Goal: Information Seeking & Learning: Learn about a topic

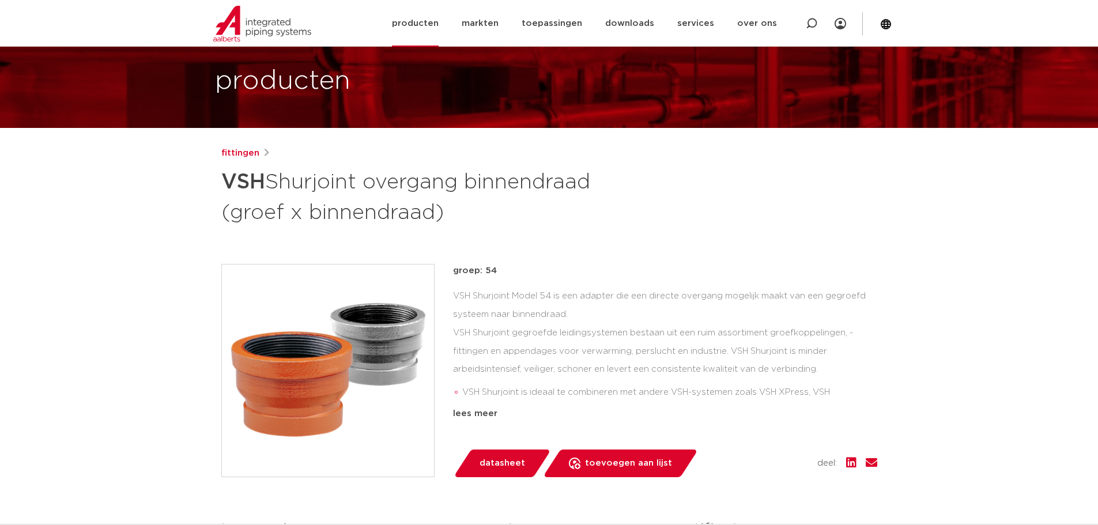
click at [436, 27] on link "producten" at bounding box center [415, 23] width 47 height 47
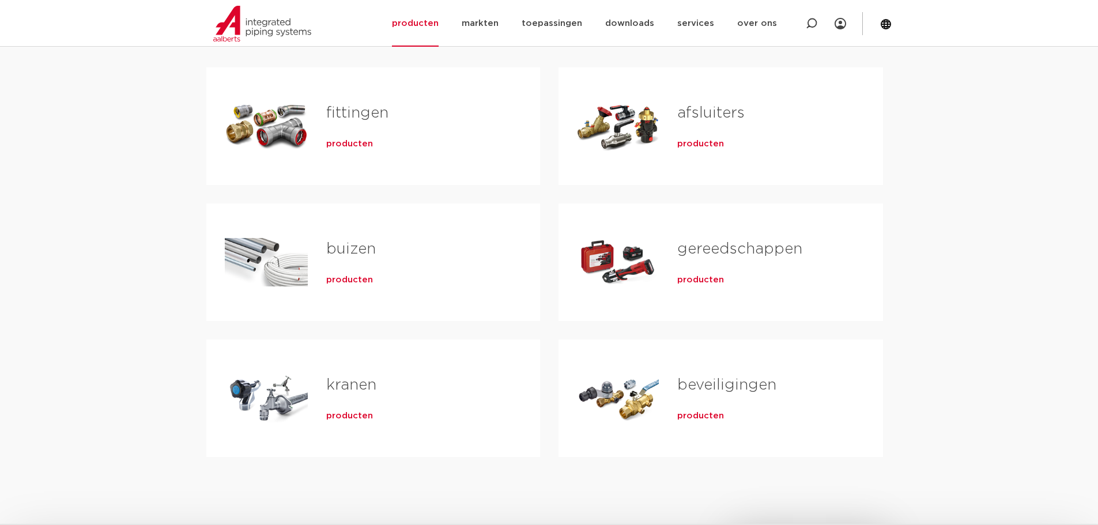
scroll to position [231, 0]
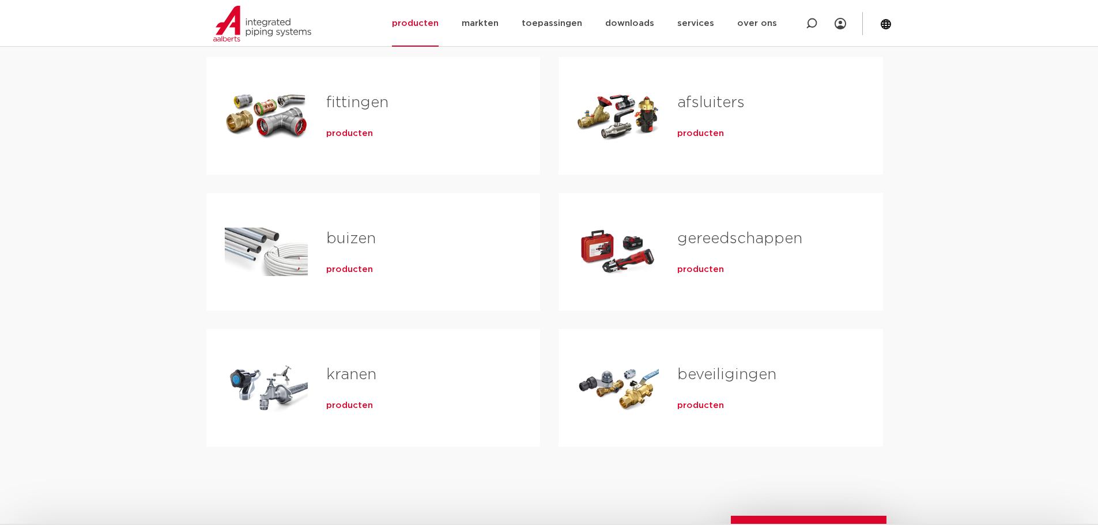
click at [356, 271] on span "producten" at bounding box center [349, 270] width 47 height 12
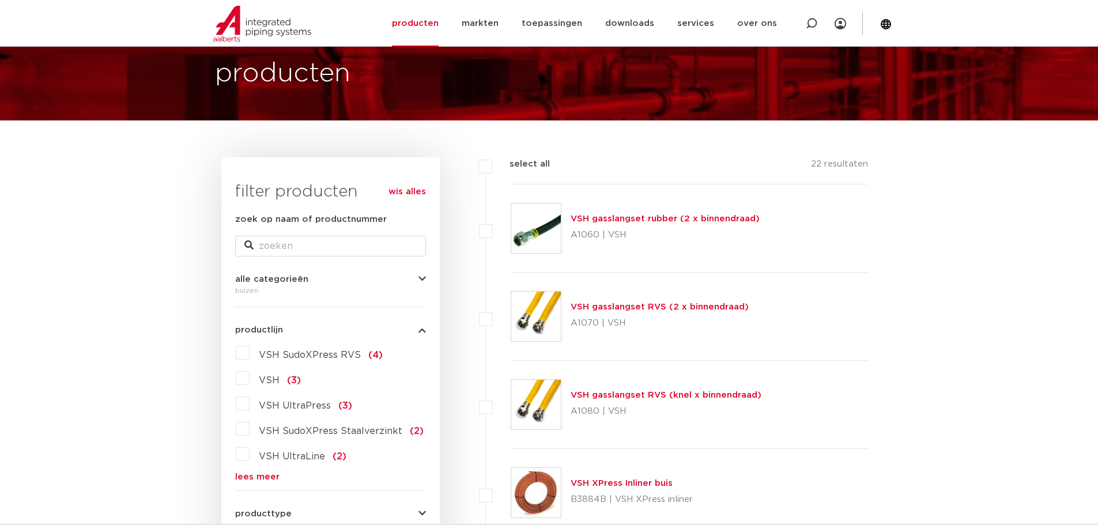
click at [417, 281] on button "alle categorieën" at bounding box center [330, 279] width 191 height 9
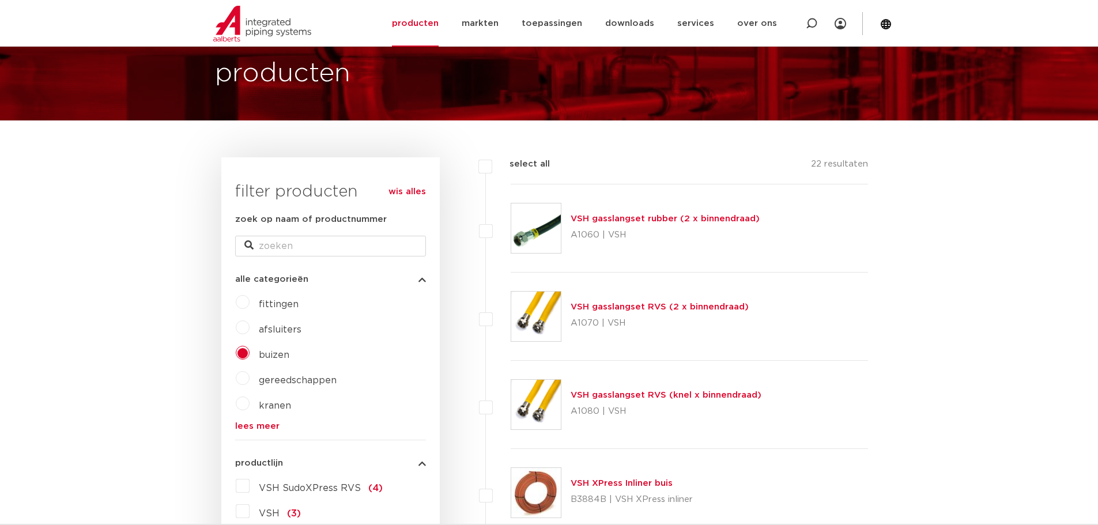
click at [417, 281] on button "alle categorieën" at bounding box center [330, 279] width 191 height 9
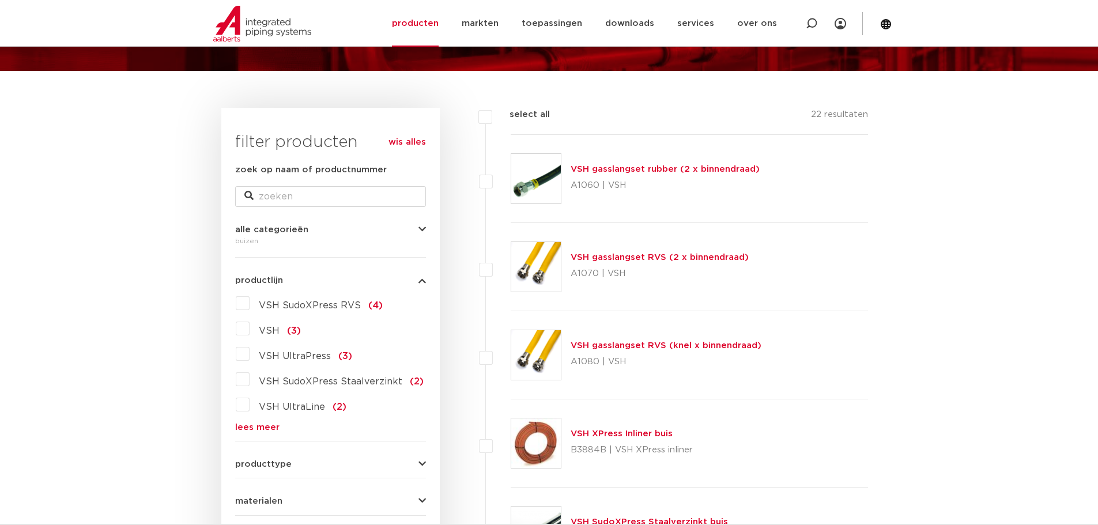
scroll to position [180, 0]
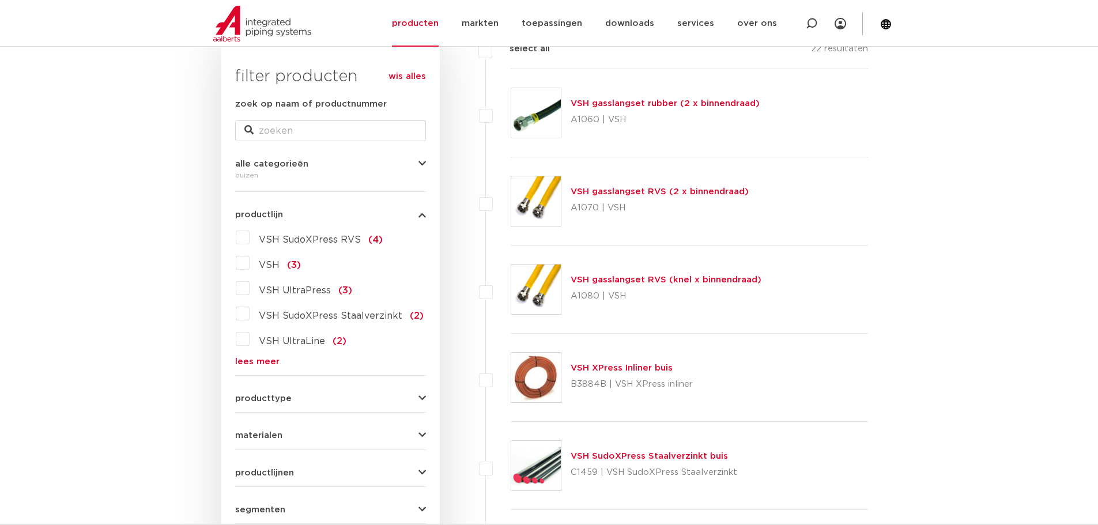
click at [420, 390] on div "producttype glad (12) recht (12) meerlagen (9) rol (9) dunwandig (8) slangen (4…" at bounding box center [330, 394] width 191 height 18
click at [422, 396] on icon "button" at bounding box center [421, 398] width 7 height 9
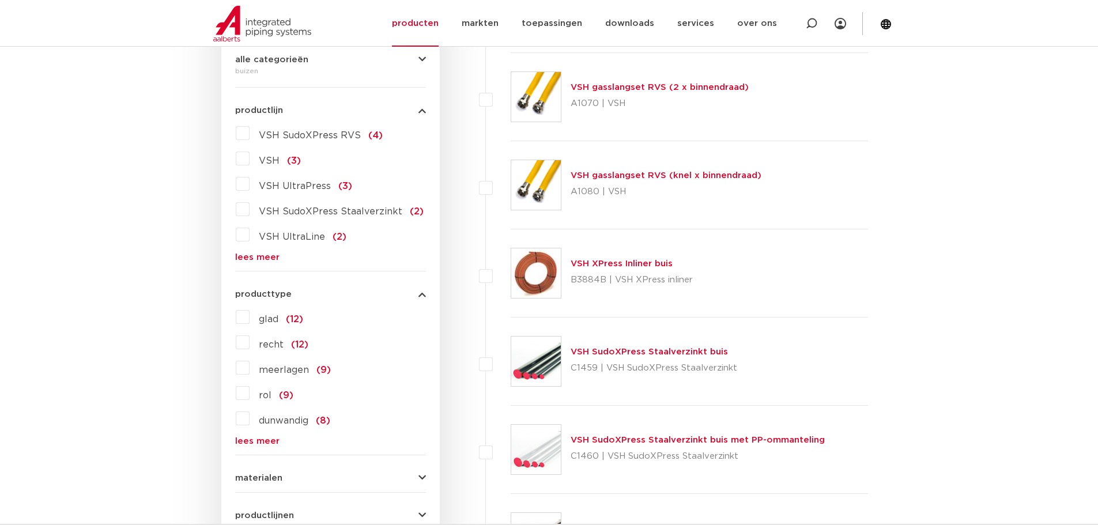
scroll to position [296, 0]
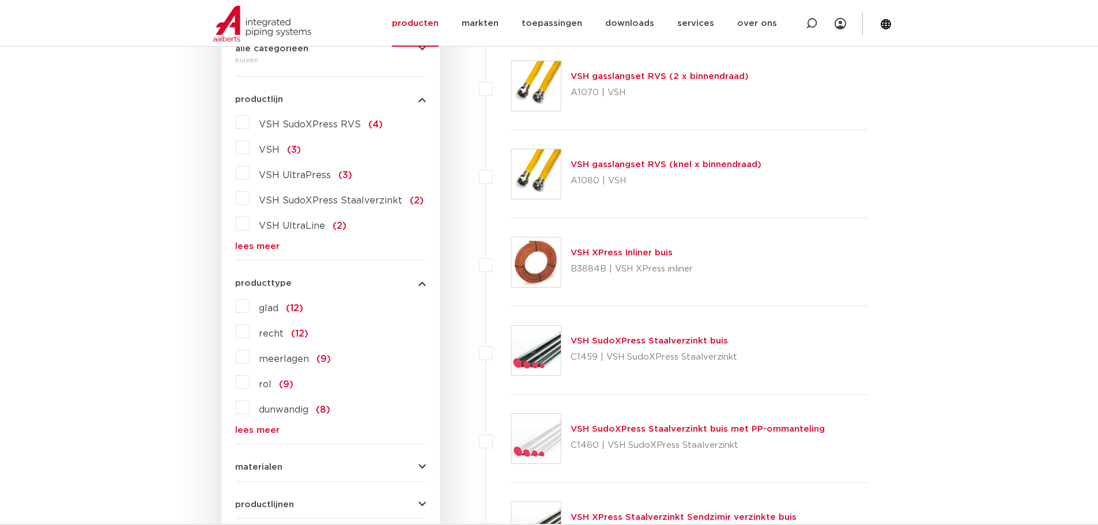
click at [417, 284] on button "producttype" at bounding box center [330, 283] width 191 height 9
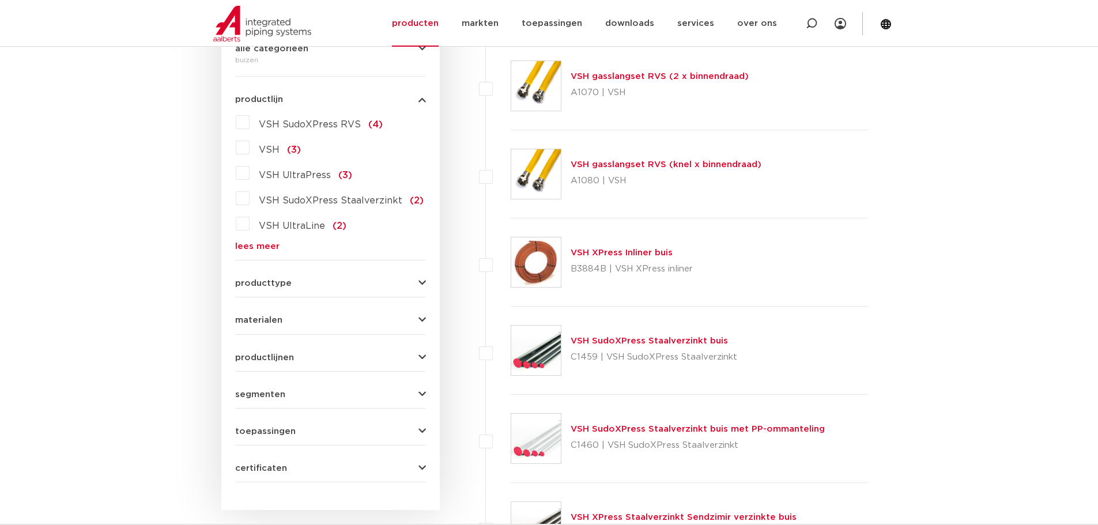
click at [423, 315] on div "materialen kunststof (10) aluminium (9) roestvaststaal (6) staal (3) messing (2…" at bounding box center [330, 316] width 191 height 18
click at [423, 317] on icon "button" at bounding box center [421, 320] width 7 height 9
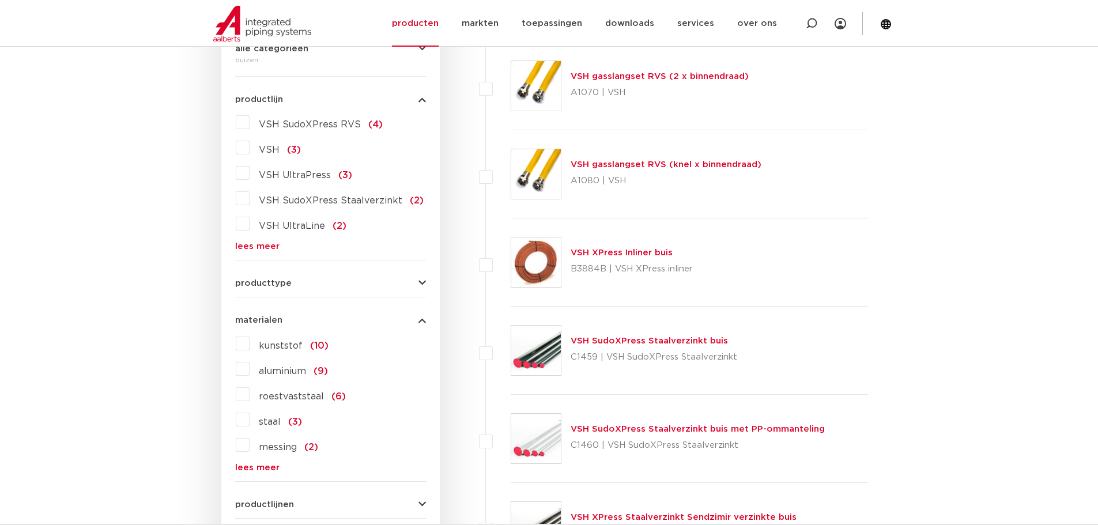
scroll to position [353, 0]
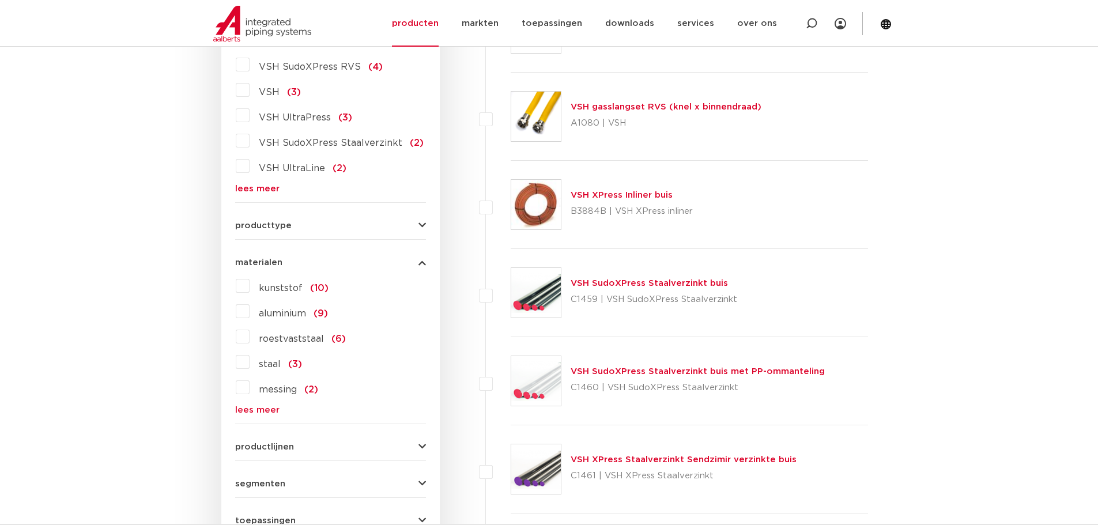
click at [254, 410] on link "lees meer" at bounding box center [330, 410] width 191 height 9
click at [250, 438] on label "koper nikkel (1)" at bounding box center [293, 438] width 87 height 18
click at [0, 0] on input "koper nikkel (1)" at bounding box center [0, 0] width 0 height 0
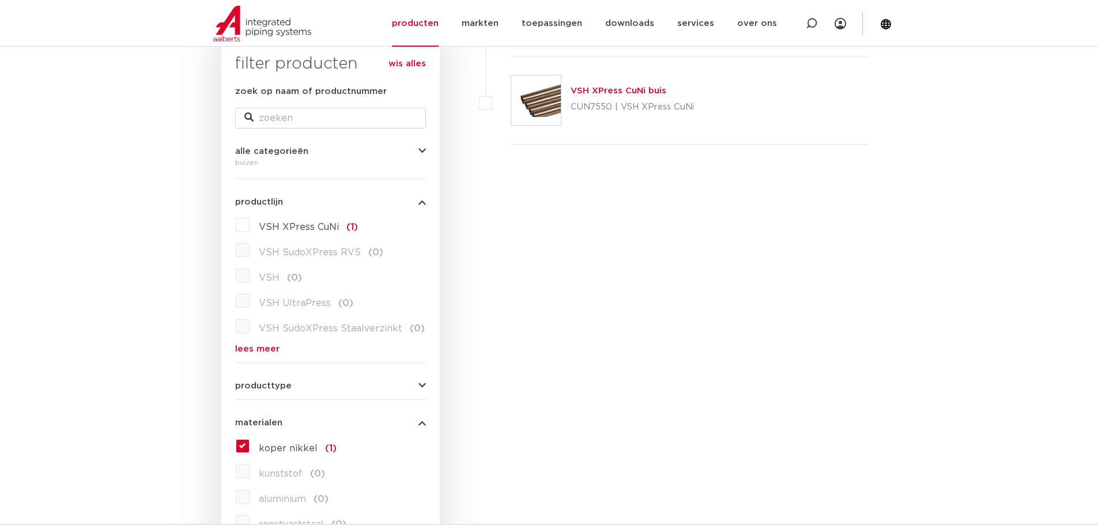
scroll to position [353, 0]
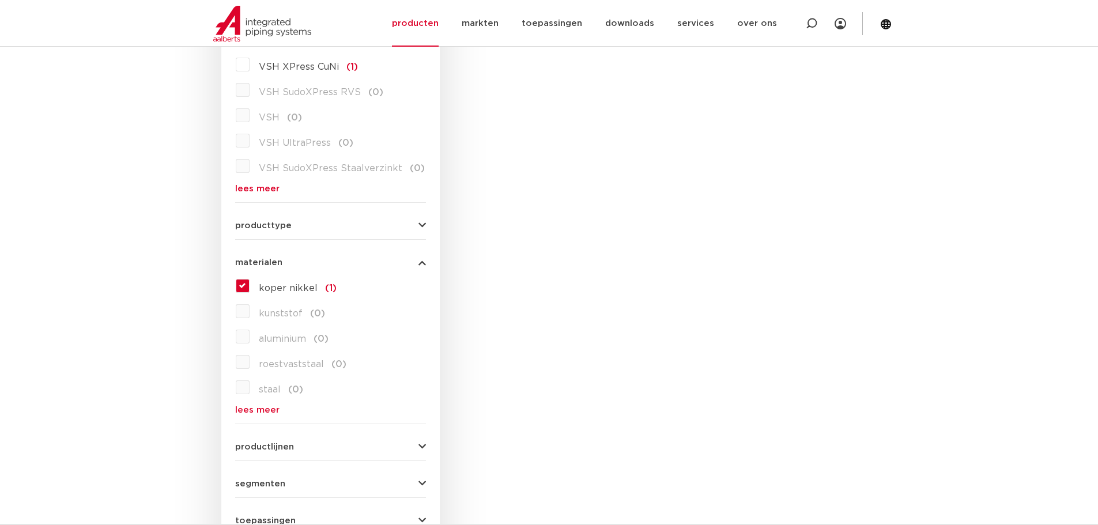
click at [250, 283] on label "koper nikkel (1)" at bounding box center [293, 286] width 87 height 18
click at [0, 0] on input "koper nikkel (1)" at bounding box center [0, 0] width 0 height 0
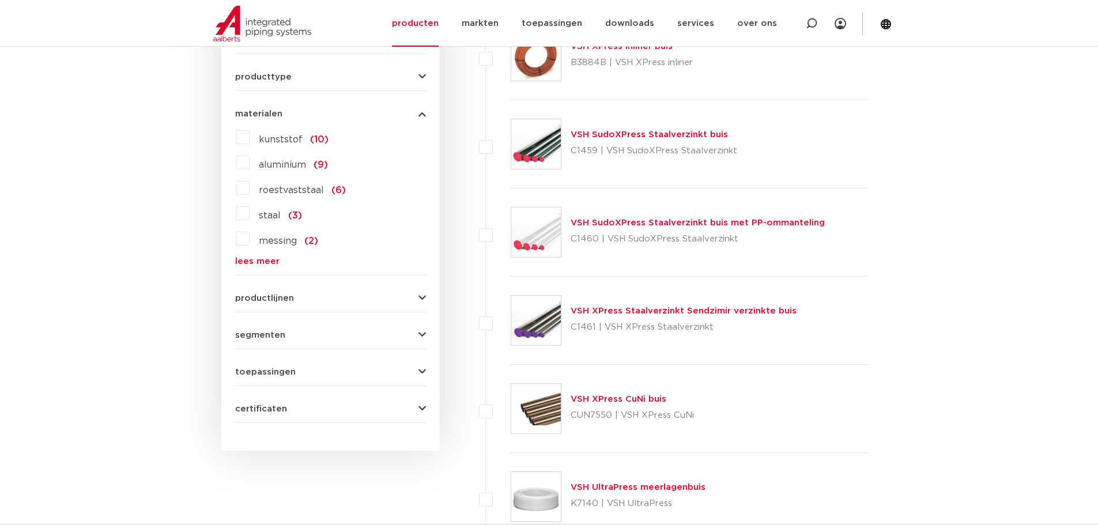
scroll to position [469, 0]
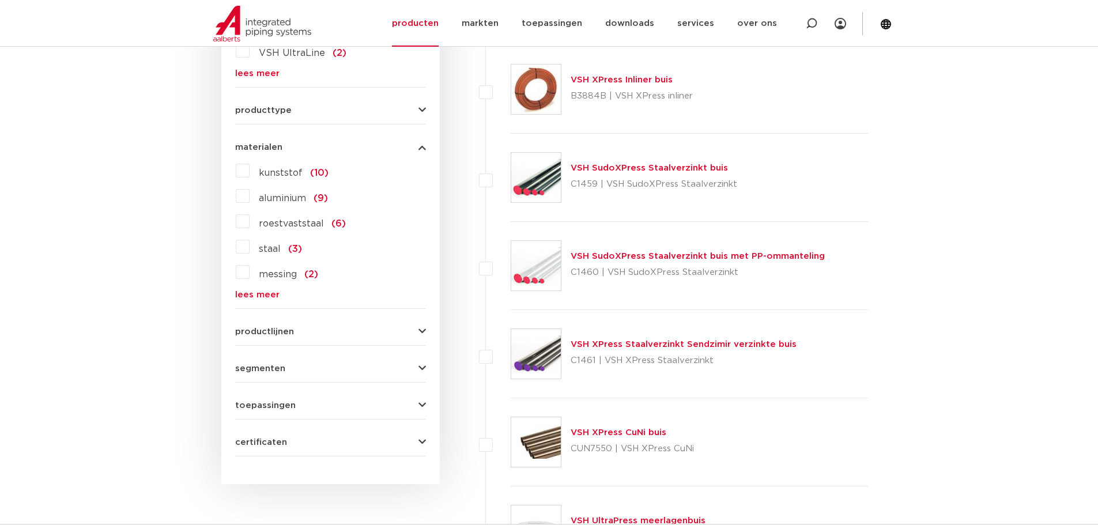
click at [401, 334] on button "productlijnen" at bounding box center [330, 331] width 191 height 9
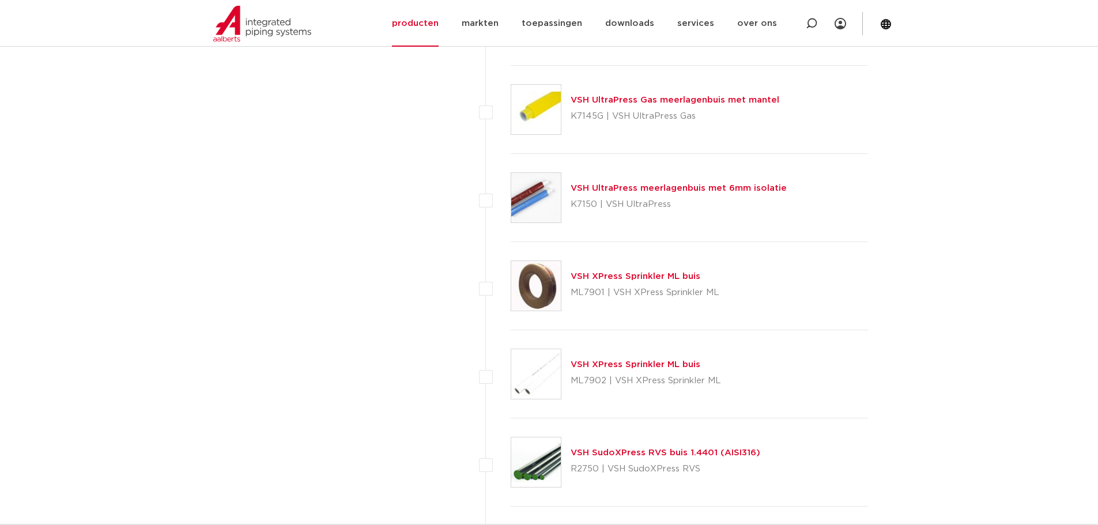
scroll to position [1160, 0]
